Goal: Information Seeking & Learning: Learn about a topic

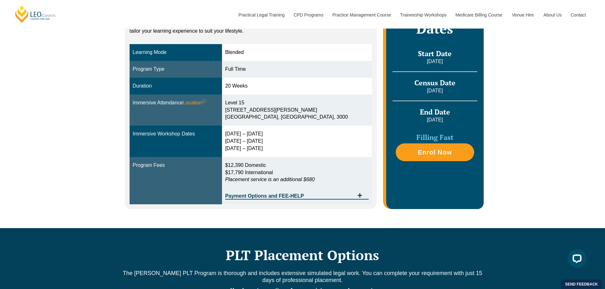
scroll to position [127, 0]
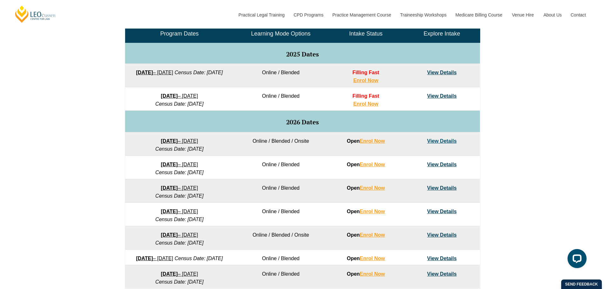
click at [448, 96] on link "View Details" at bounding box center [442, 95] width 30 height 5
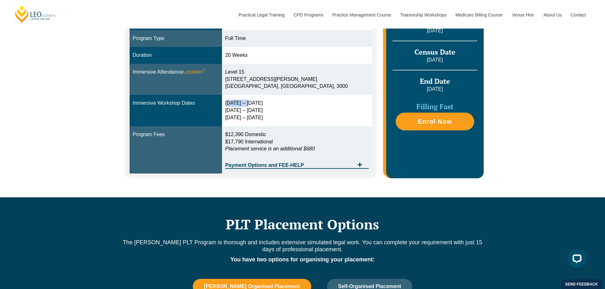
drag, startPoint x: 242, startPoint y: 99, endPoint x: 273, endPoint y: 102, distance: 31.2
click at [269, 103] on td "15 – 18 Dec 2025 10 – 12 March 2026 28 – 30 April 2026" at bounding box center [297, 110] width 150 height 31
click at [275, 102] on div "15 – 18 Dec 2025 10 – 12 March 2026 28 – 30 April 2026" at bounding box center [296, 111] width 143 height 22
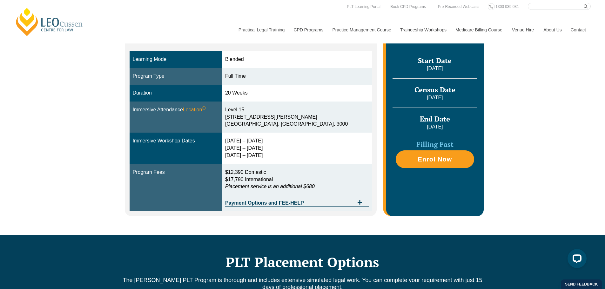
scroll to position [96, 0]
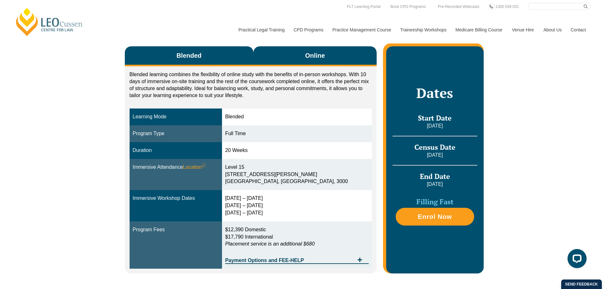
click at [303, 61] on button "Online" at bounding box center [314, 56] width 123 height 20
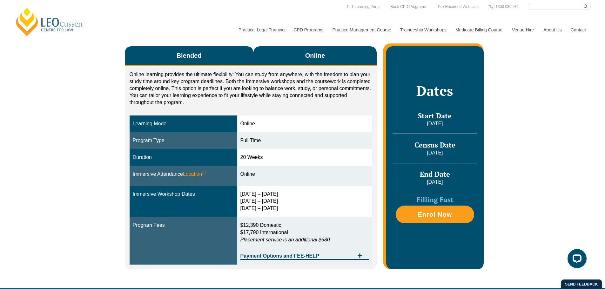
click at [213, 58] on button "Blended" at bounding box center [189, 56] width 129 height 20
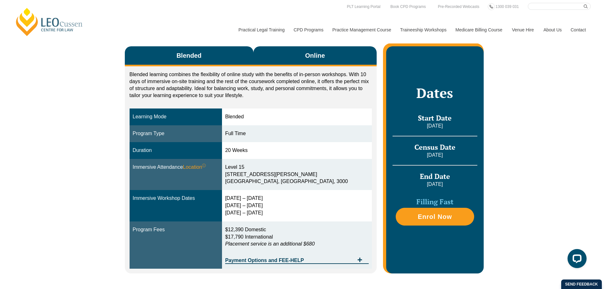
click at [318, 56] on span "Online" at bounding box center [315, 55] width 20 height 9
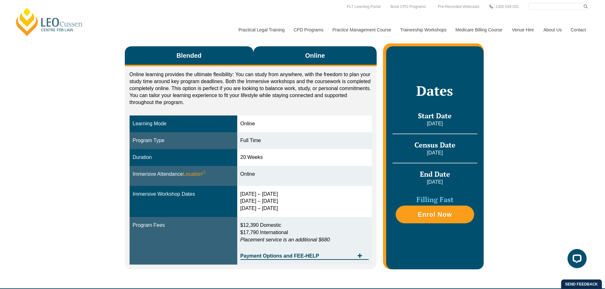
click at [215, 57] on button "Blended" at bounding box center [189, 56] width 129 height 20
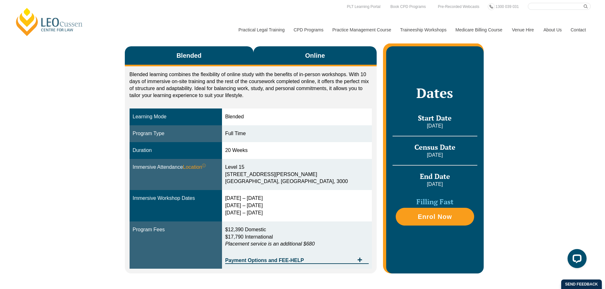
click at [314, 50] on button "Online" at bounding box center [314, 56] width 123 height 20
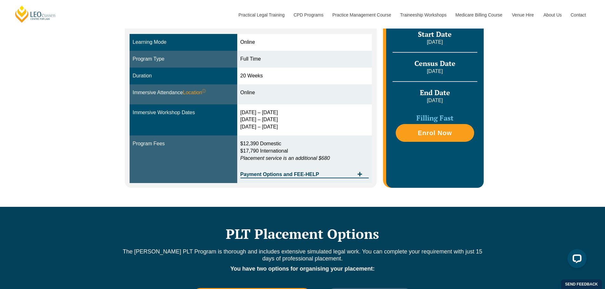
scroll to position [160, 0]
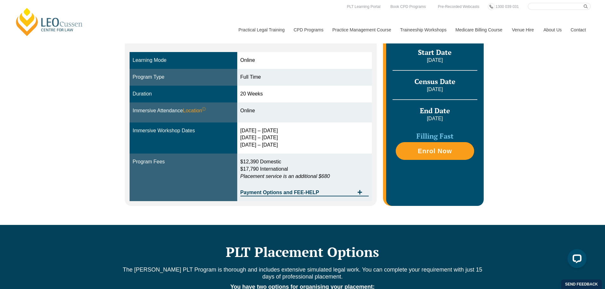
drag, startPoint x: 295, startPoint y: 146, endPoint x: 239, endPoint y: 127, distance: 59.5
click at [239, 127] on td "16 – 19 Dec 2025 11 – 13 March 2026 29 April – 1 May 2026" at bounding box center [304, 137] width 135 height 31
copy div "16 – 19 Dec 2025 11 – 13 March 2026 29 April – 1 May 2026"
